Goal: Transaction & Acquisition: Obtain resource

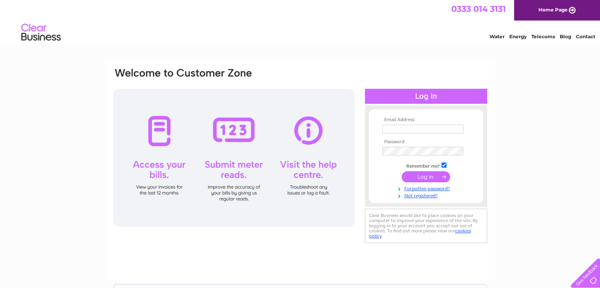
type input "heather@thomaswatson.com"
click at [428, 177] on input "submit" at bounding box center [425, 176] width 49 height 11
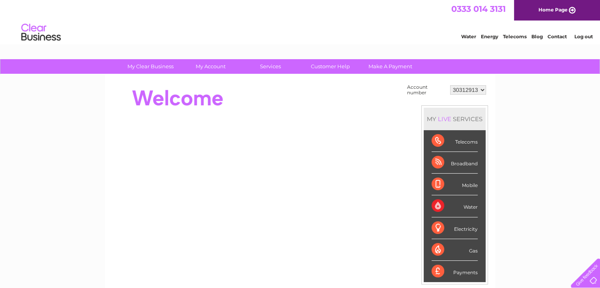
click at [467, 210] on div "Water" at bounding box center [454, 206] width 46 height 22
click at [438, 202] on div "Water" at bounding box center [454, 206] width 46 height 22
click at [483, 90] on select "30312913" at bounding box center [468, 89] width 36 height 9
click at [450, 85] on select "30312913" at bounding box center [468, 89] width 36 height 9
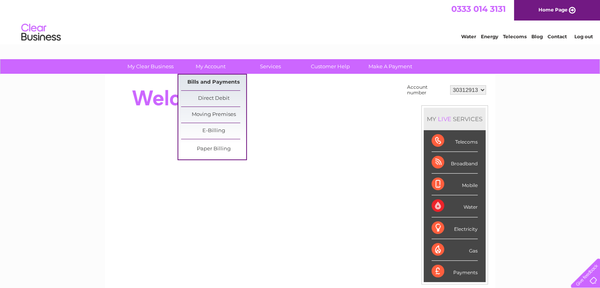
click at [212, 81] on link "Bills and Payments" at bounding box center [213, 83] width 65 height 16
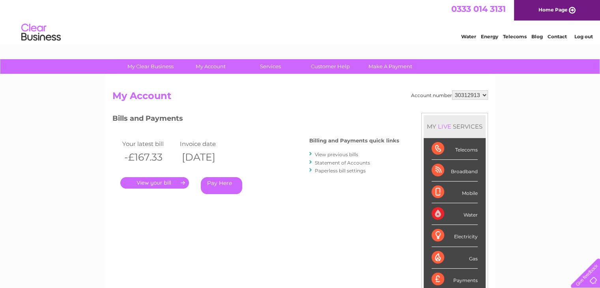
click at [158, 179] on link "." at bounding box center [154, 182] width 69 height 11
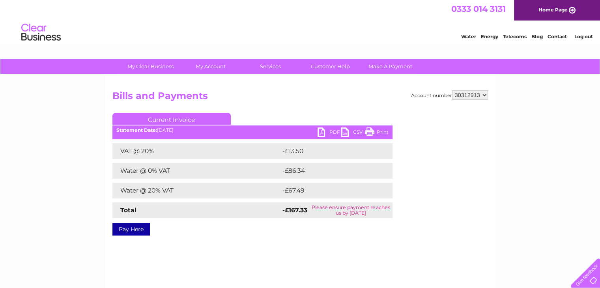
click at [330, 131] on link "PDF" at bounding box center [329, 132] width 24 height 11
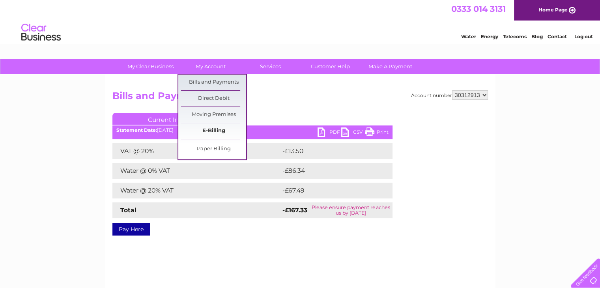
click at [215, 129] on link "E-Billing" at bounding box center [213, 131] width 65 height 16
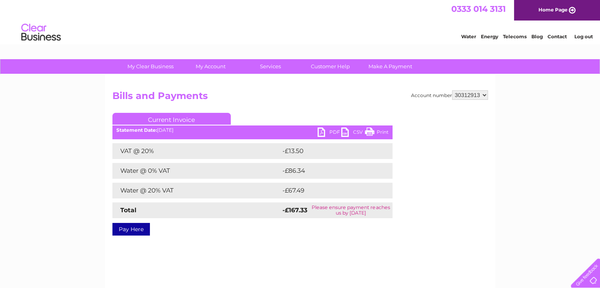
click at [576, 37] on link "Log out" at bounding box center [583, 37] width 19 height 6
